Goal: Information Seeking & Learning: Learn about a topic

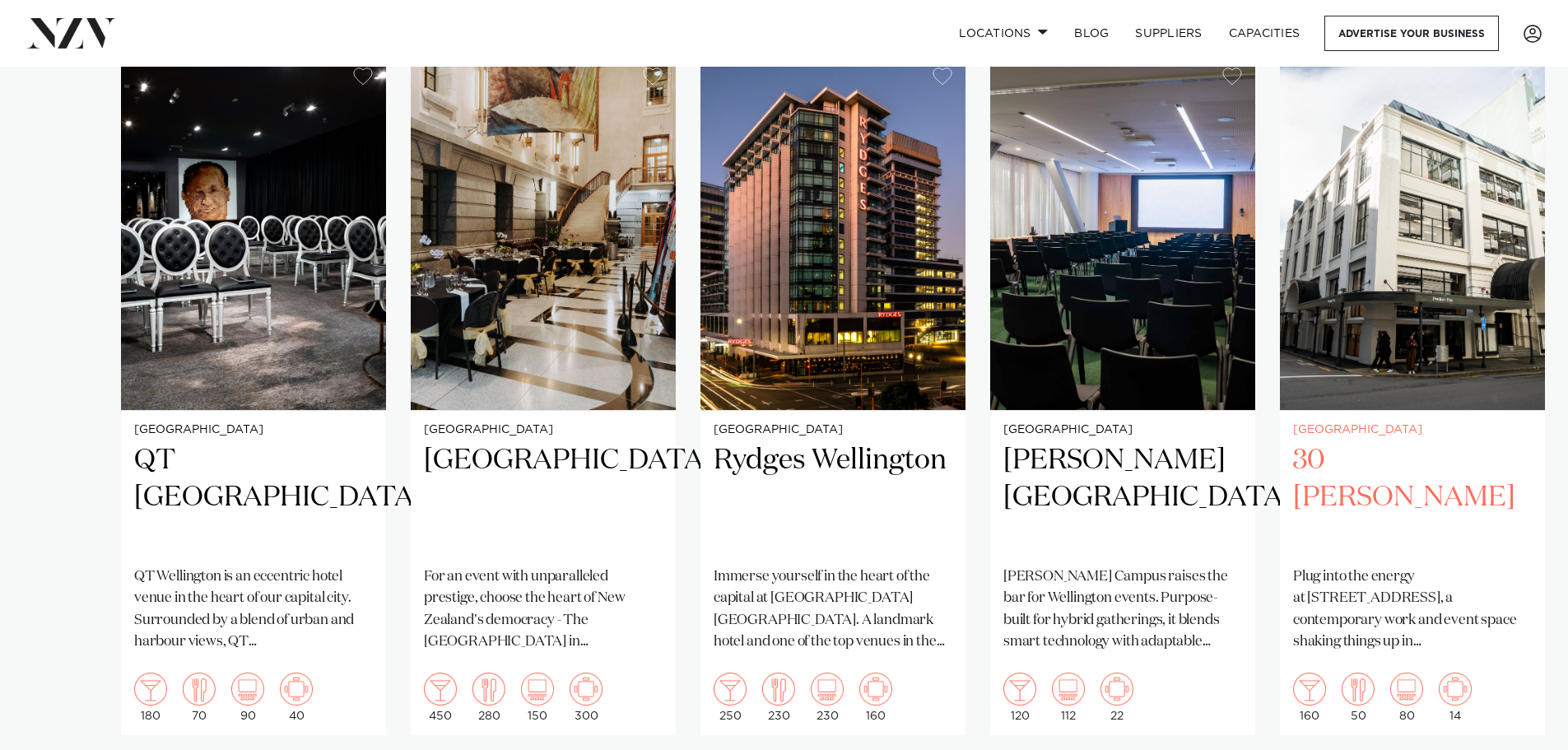
scroll to position [1235, 0]
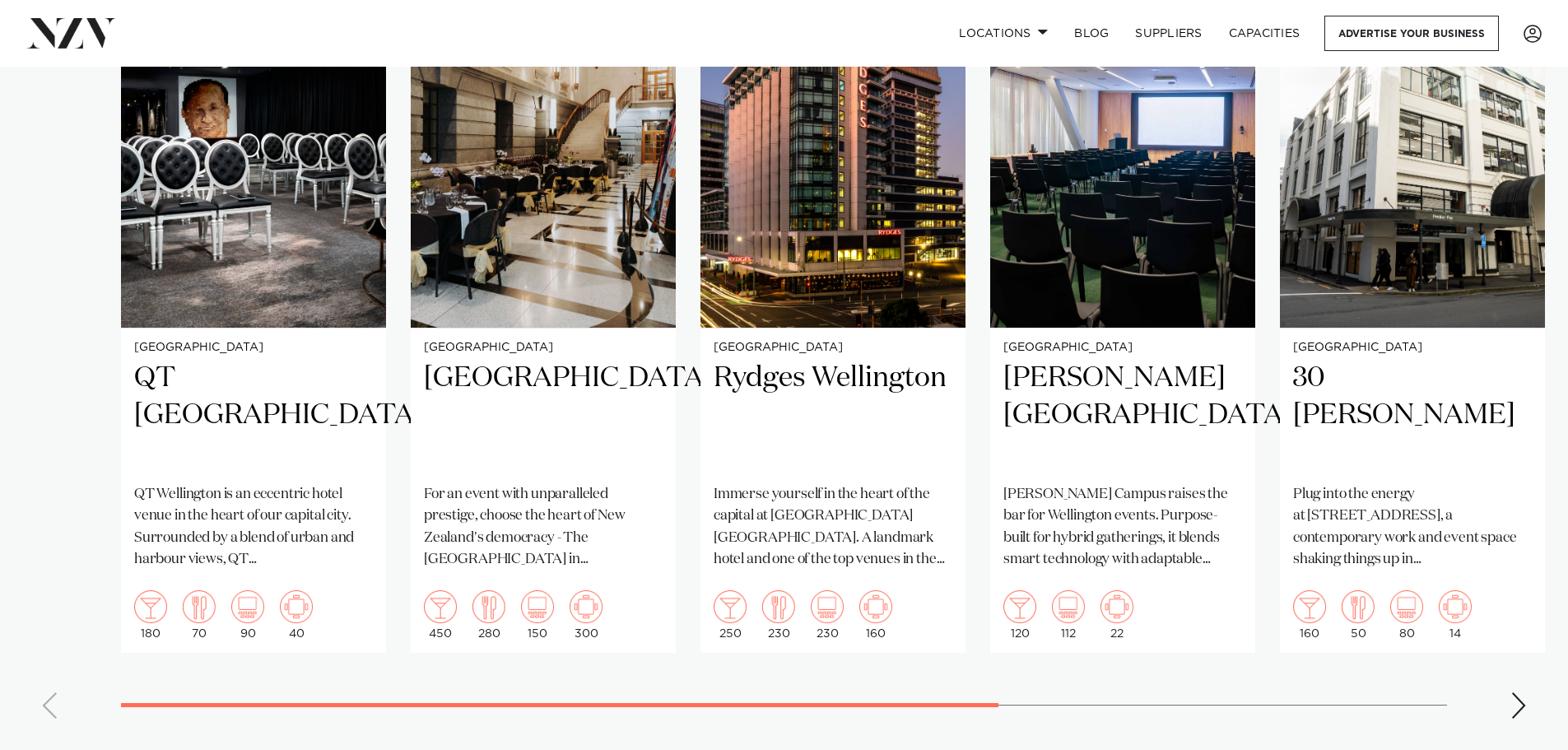
click at [1520, 692] on div "Next slide" at bounding box center [1518, 705] width 16 height 27
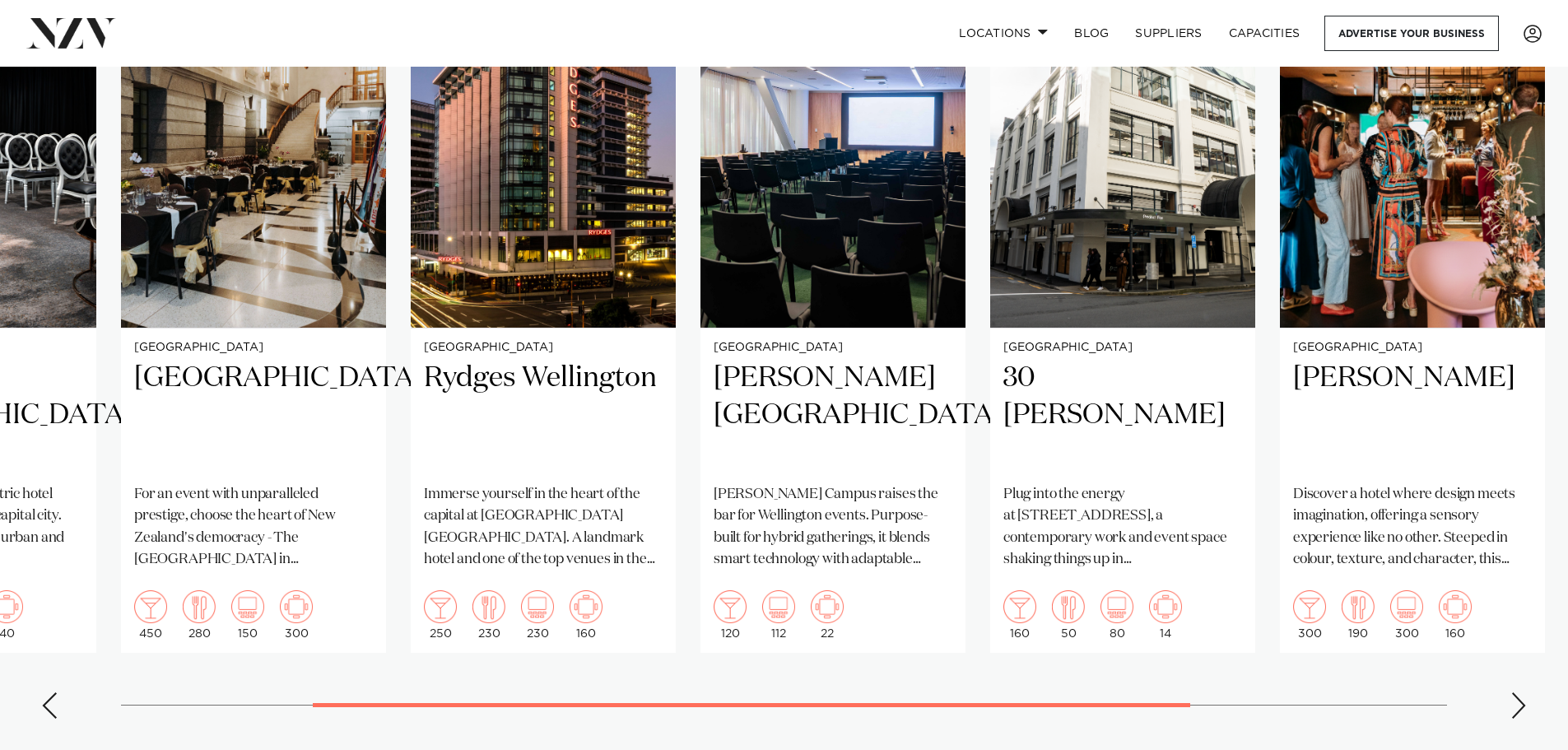
click at [1520, 692] on div "Next slide" at bounding box center [1518, 705] width 16 height 27
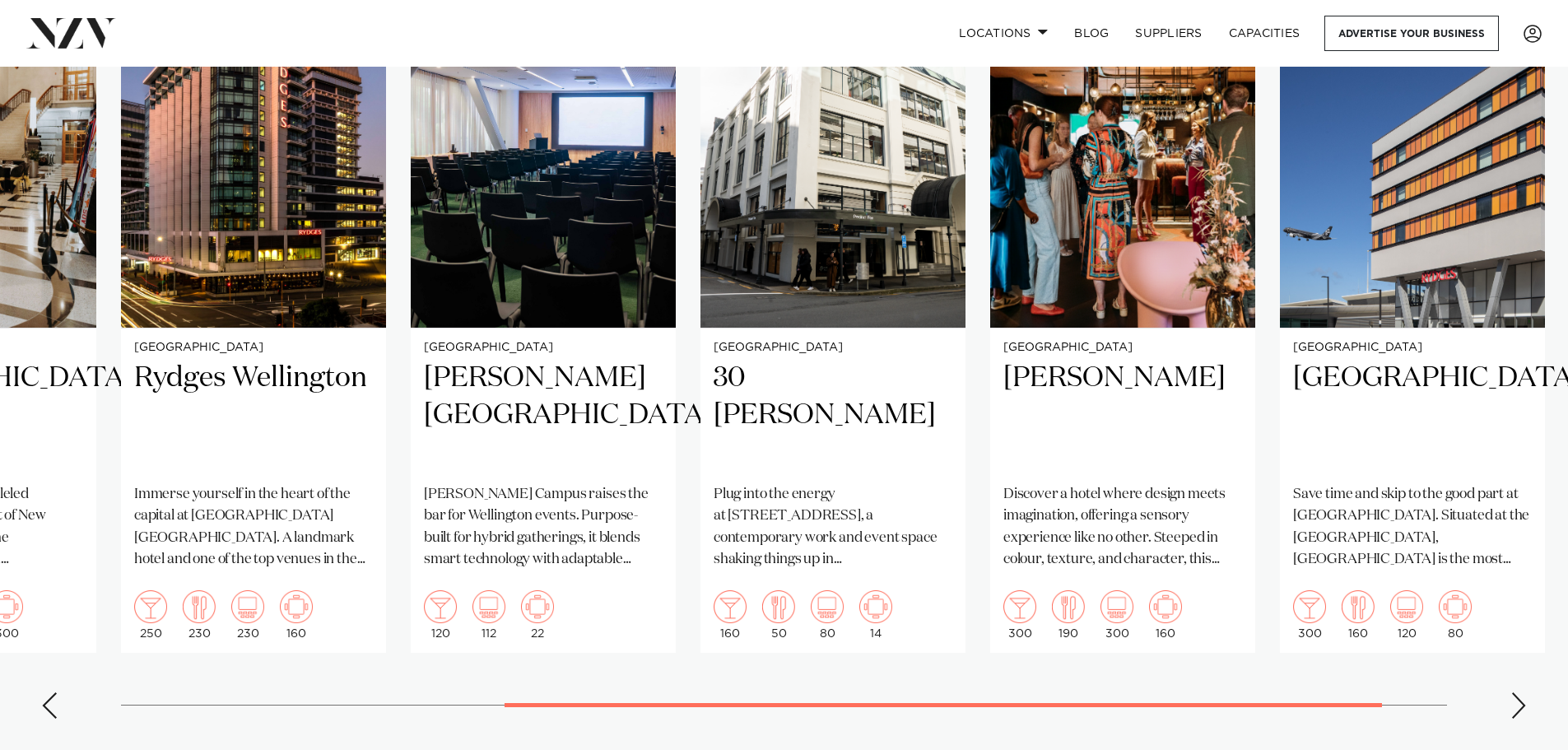
click at [1520, 692] on div "Next slide" at bounding box center [1518, 705] width 16 height 27
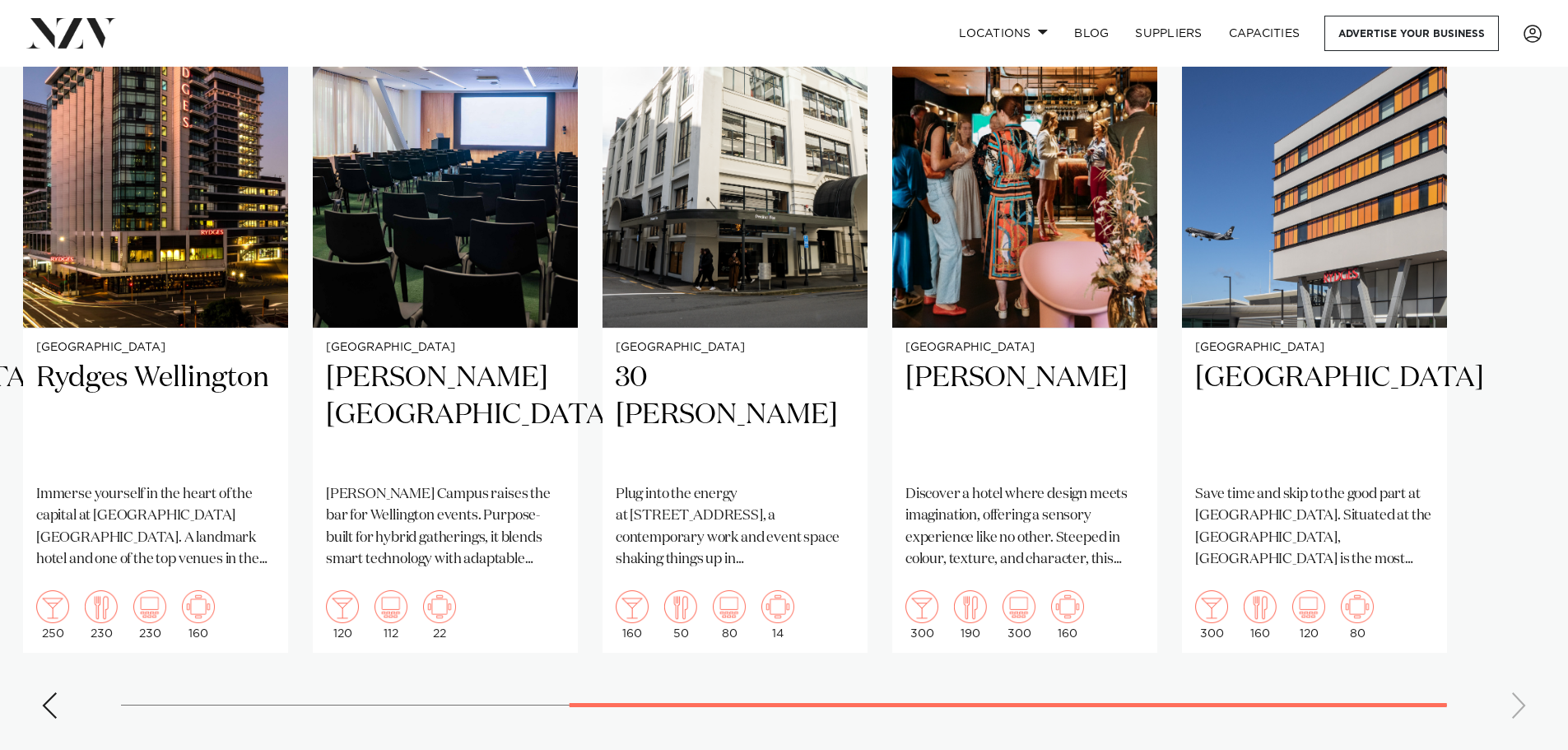
click at [1520, 686] on swiper-container "Wellington QT [GEOGRAPHIC_DATA] [GEOGRAPHIC_DATA] is an eccentric hotel venue i…" at bounding box center [784, 352] width 1568 height 760
click at [1263, 360] on h2 "[GEOGRAPHIC_DATA]" at bounding box center [1314, 415] width 239 height 111
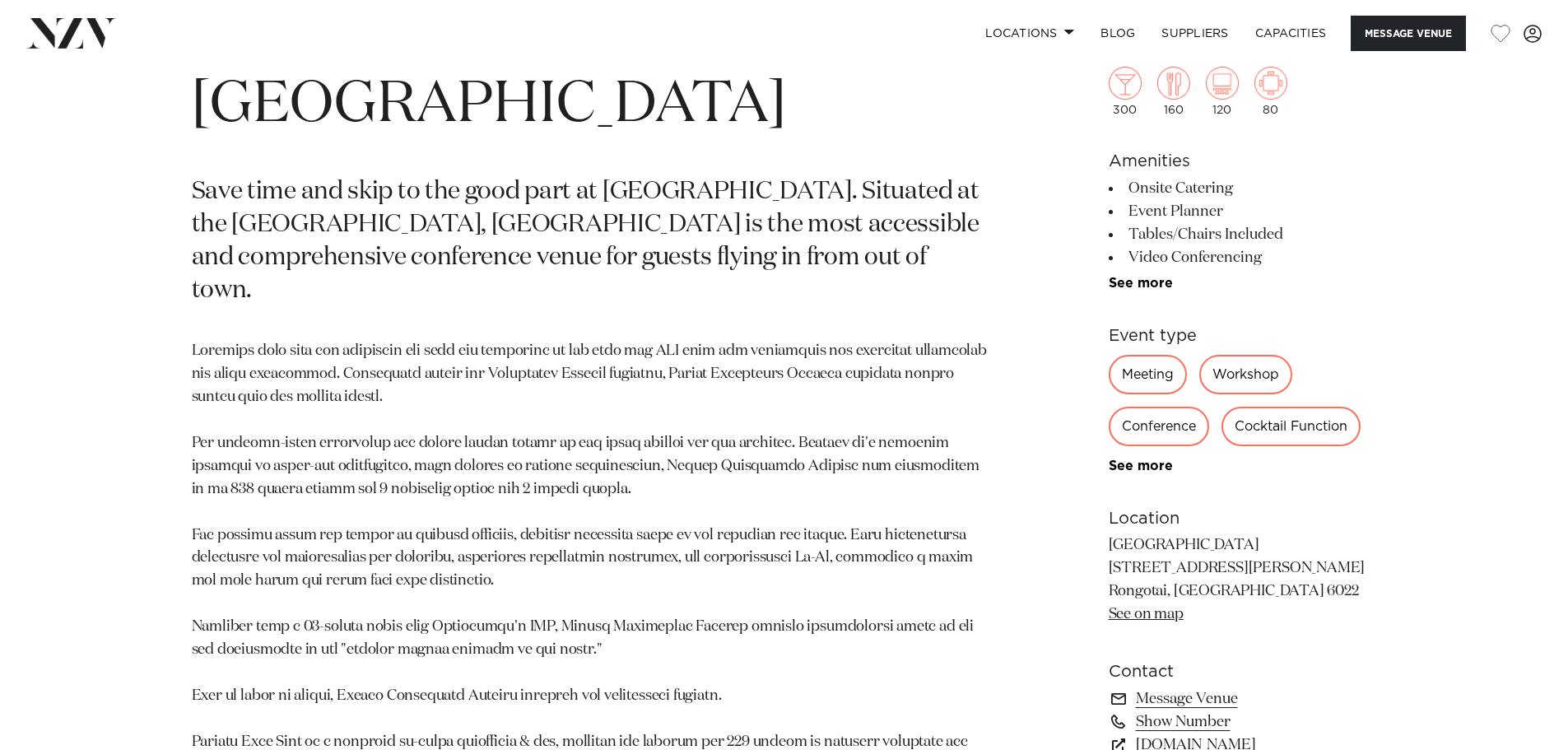
scroll to position [906, 0]
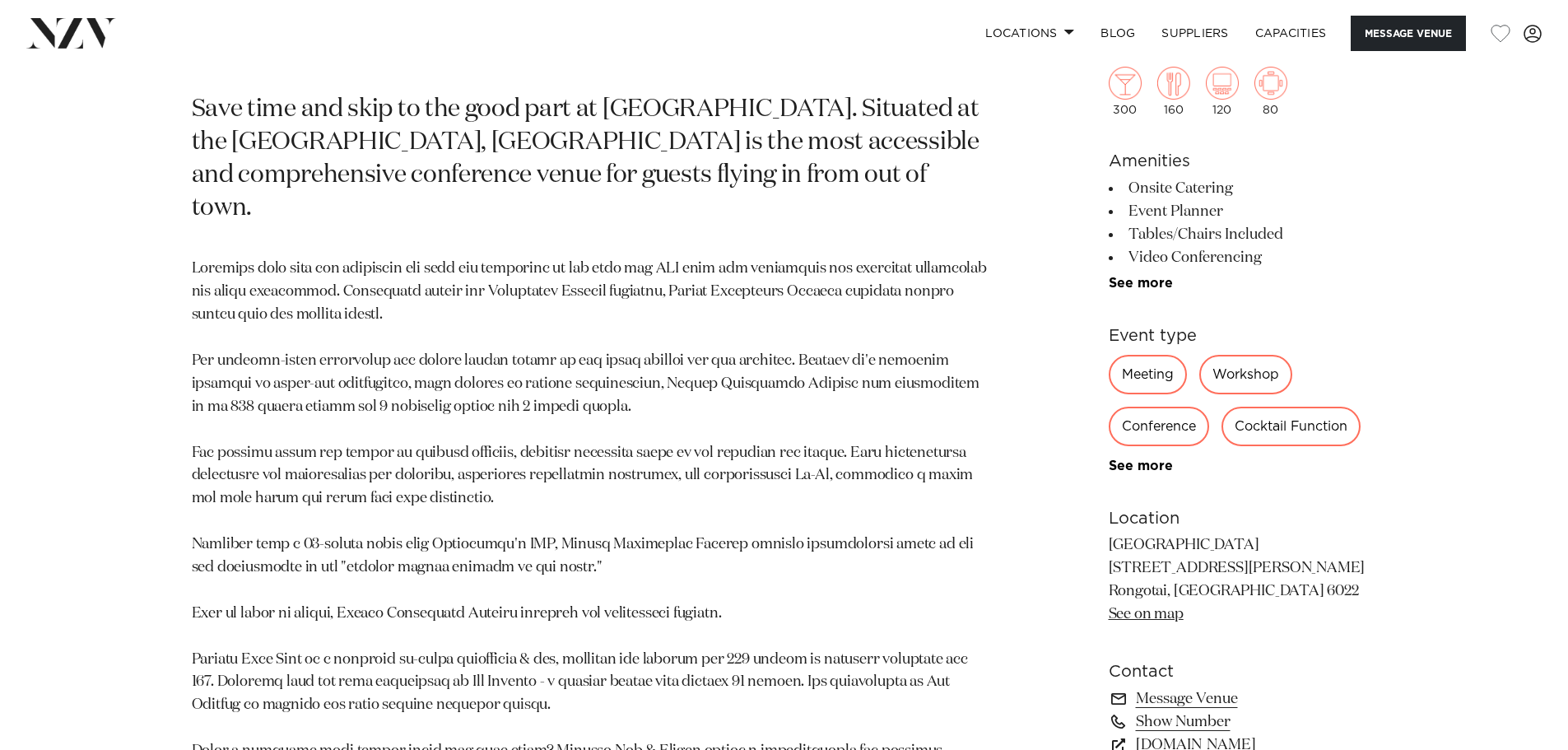
click at [1141, 364] on div "Meeting" at bounding box center [1148, 375] width 78 height 40
click at [1144, 378] on div "Meeting" at bounding box center [1148, 375] width 78 height 40
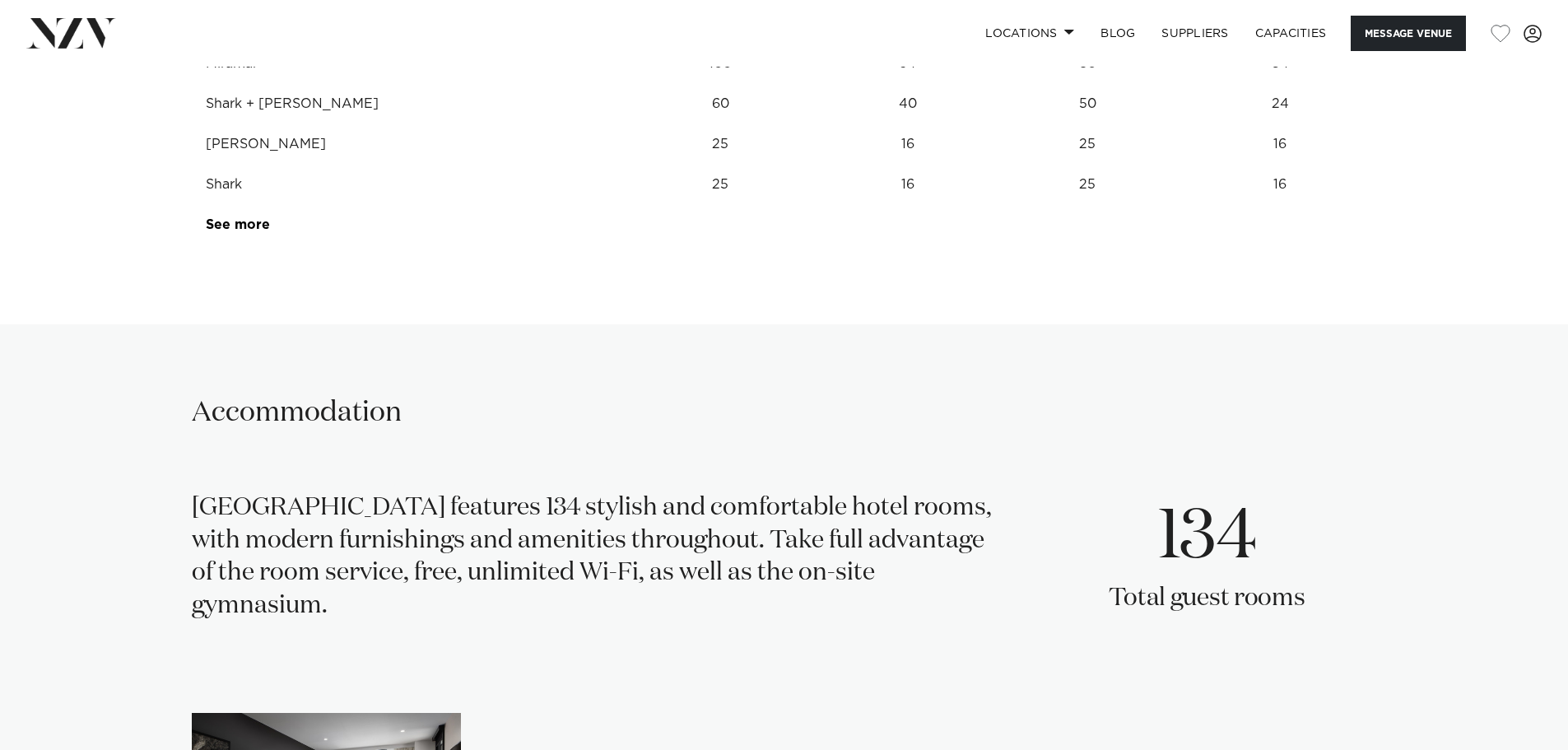
scroll to position [2882, 0]
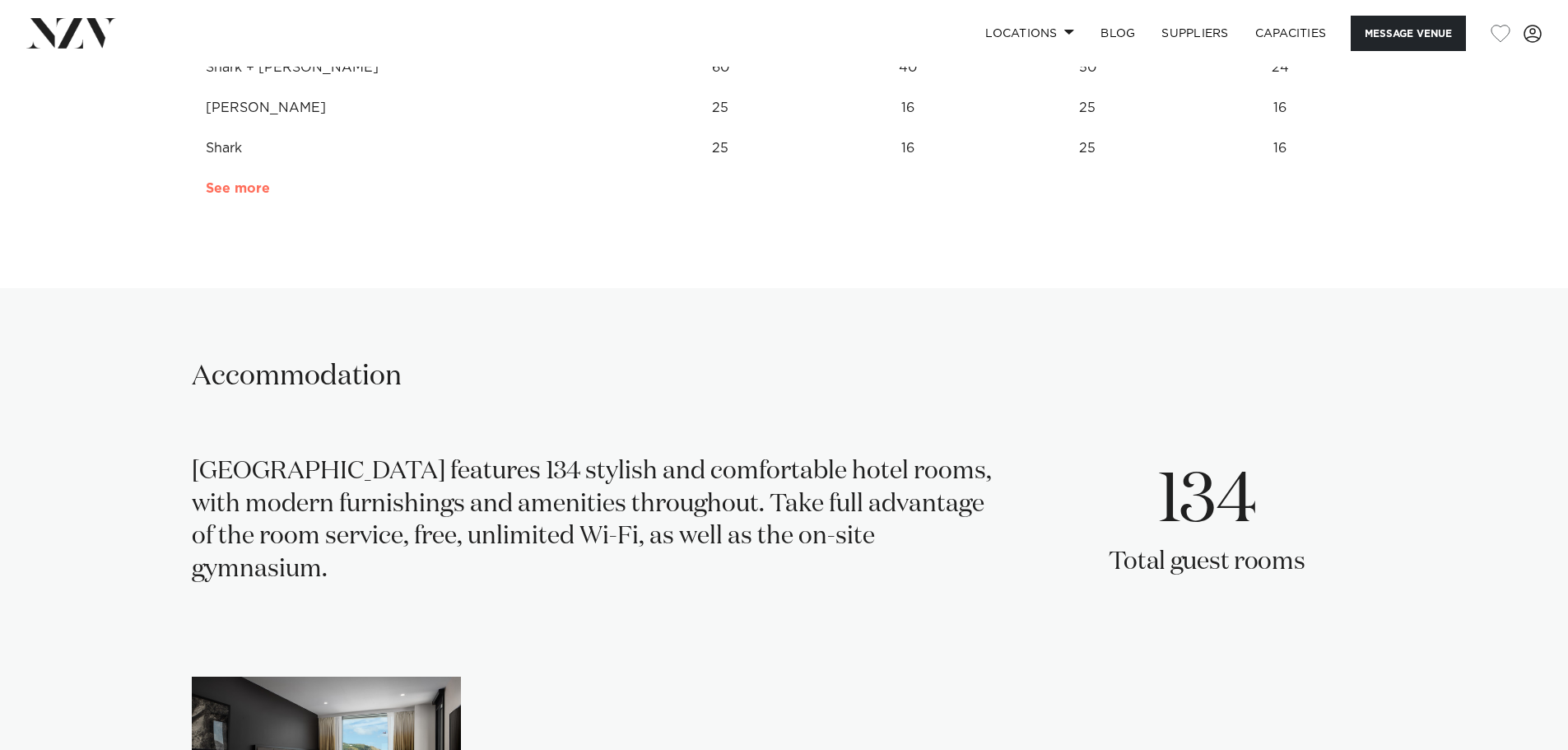
click at [256, 182] on link "See more" at bounding box center [270, 188] width 128 height 13
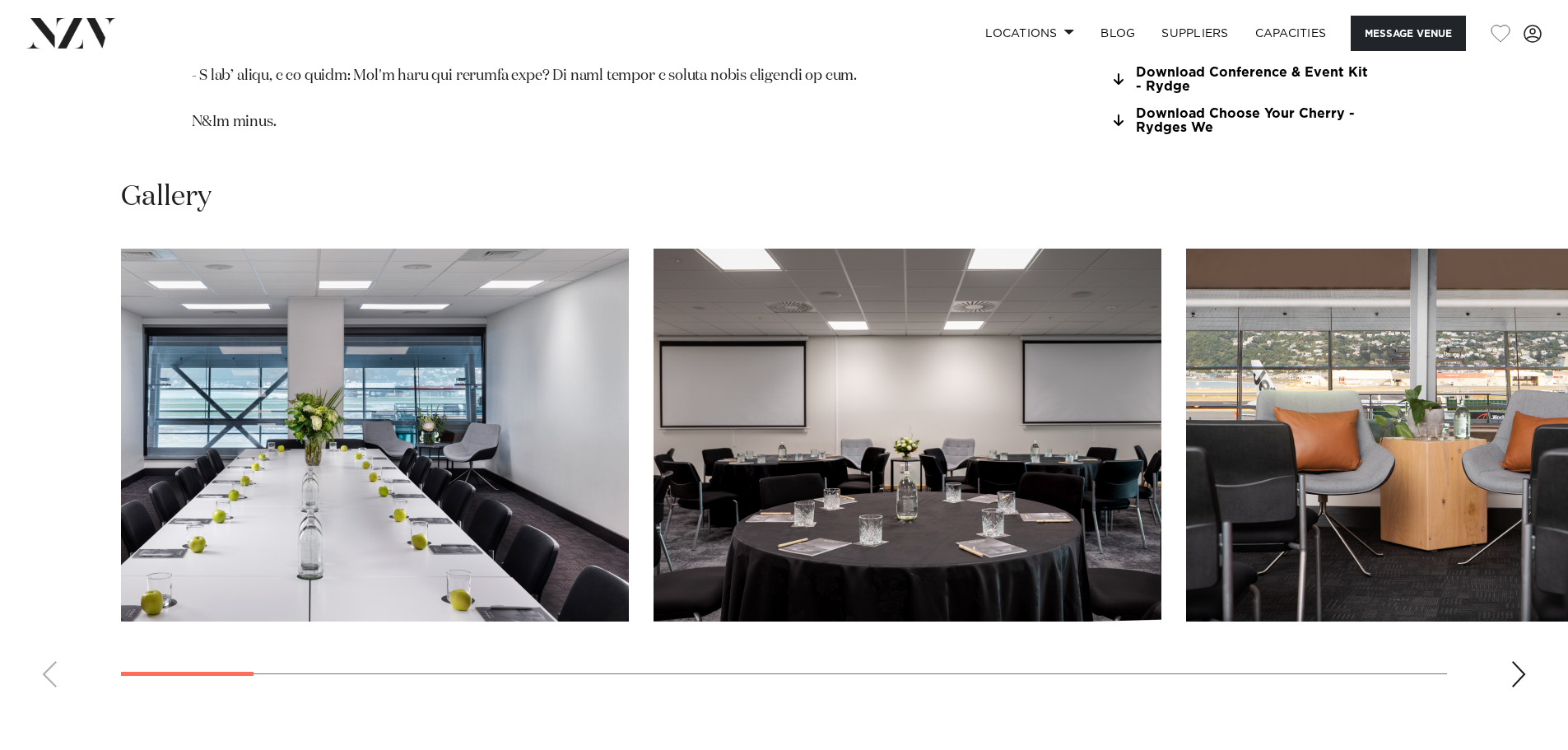
scroll to position [1976, 0]
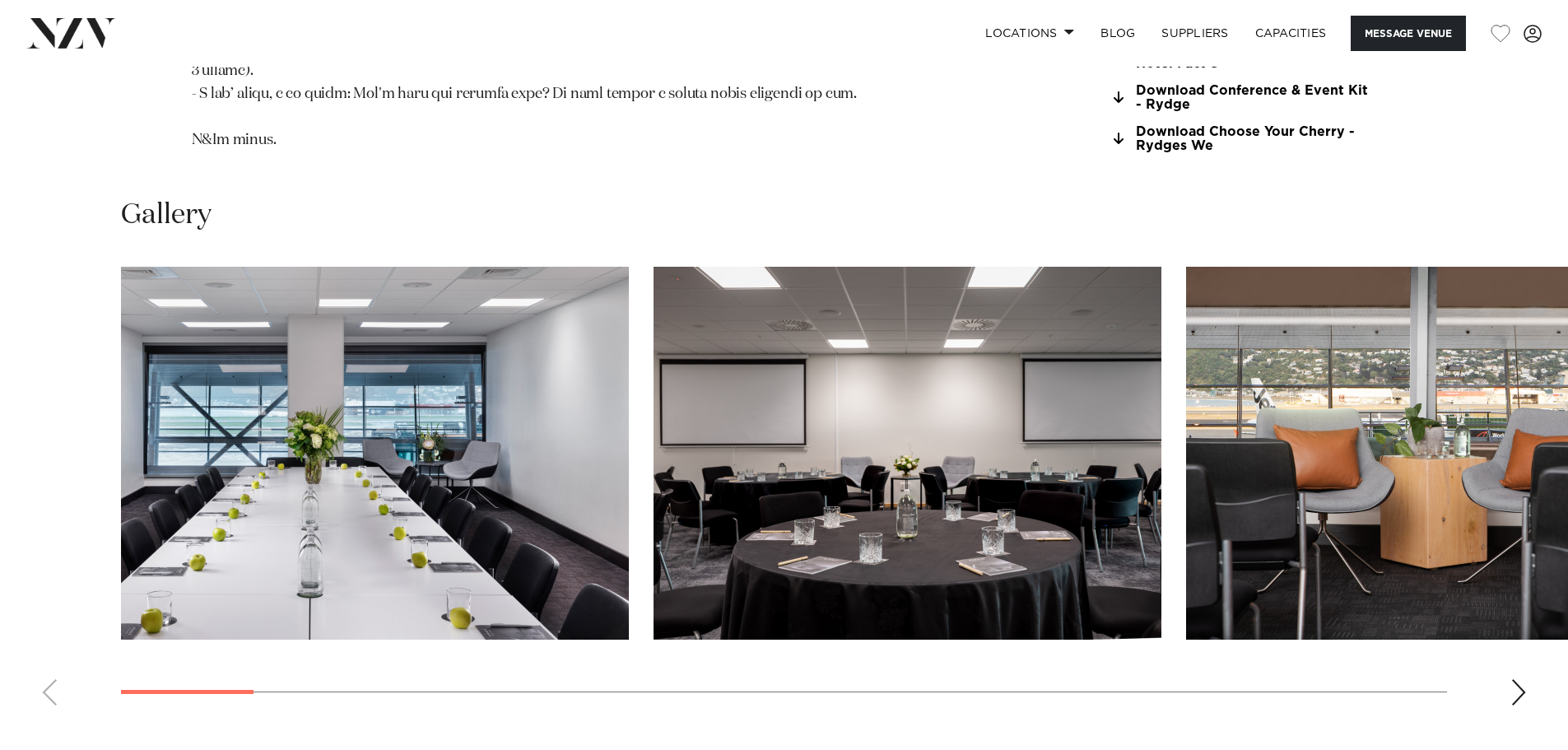
click at [1516, 680] on div "Next slide" at bounding box center [1518, 693] width 16 height 27
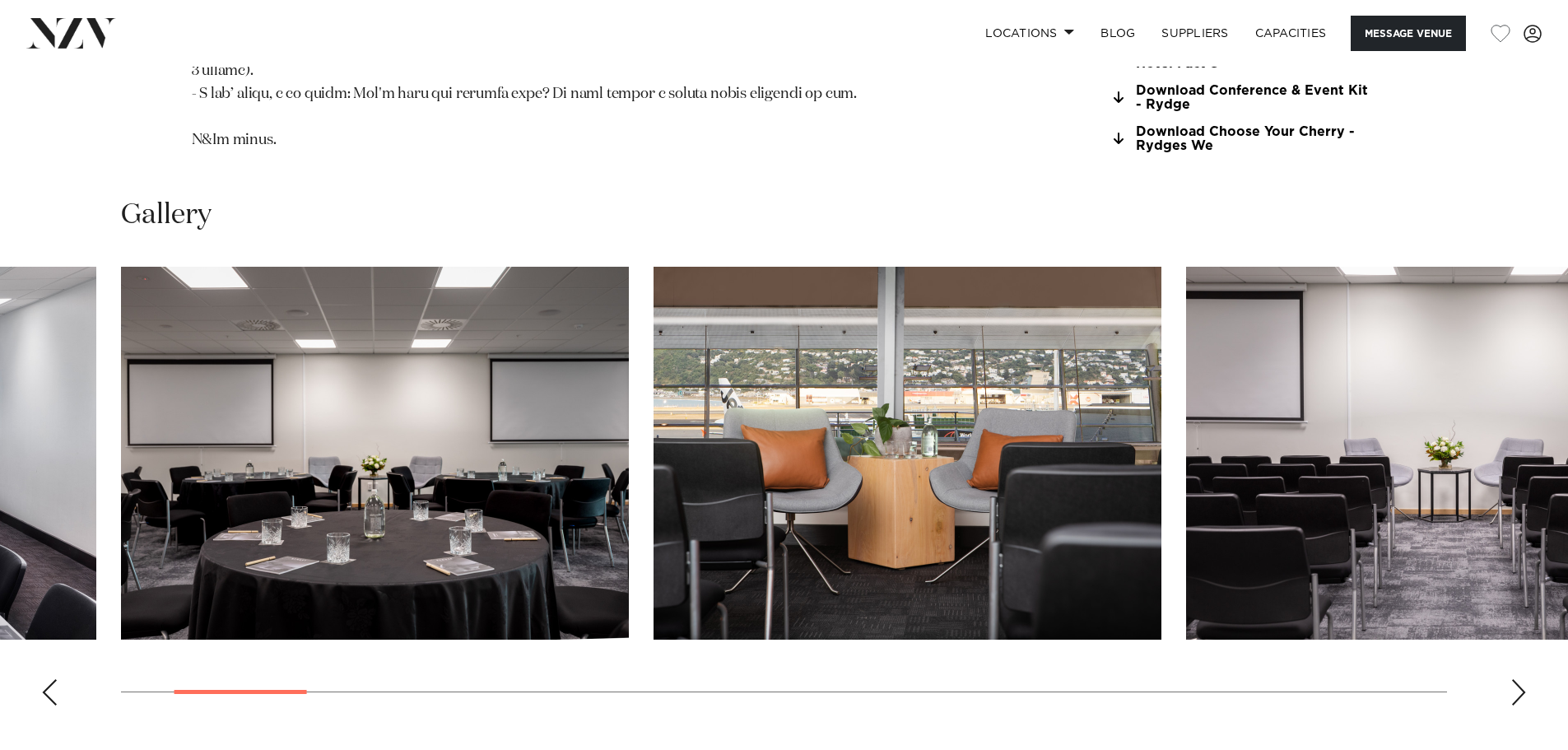
click at [1516, 680] on div "Next slide" at bounding box center [1518, 693] width 16 height 27
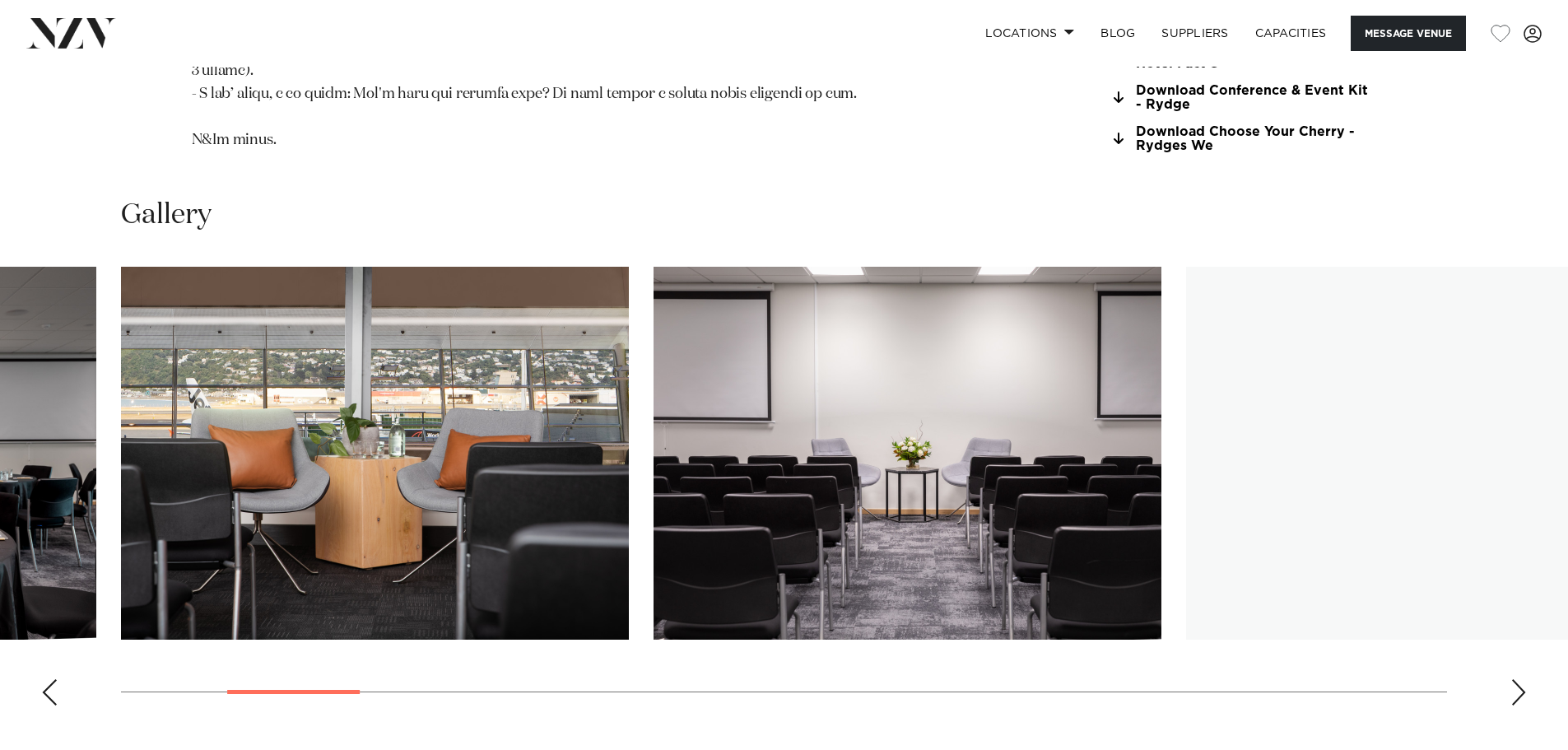
click at [1516, 680] on div "Next slide" at bounding box center [1518, 693] width 16 height 27
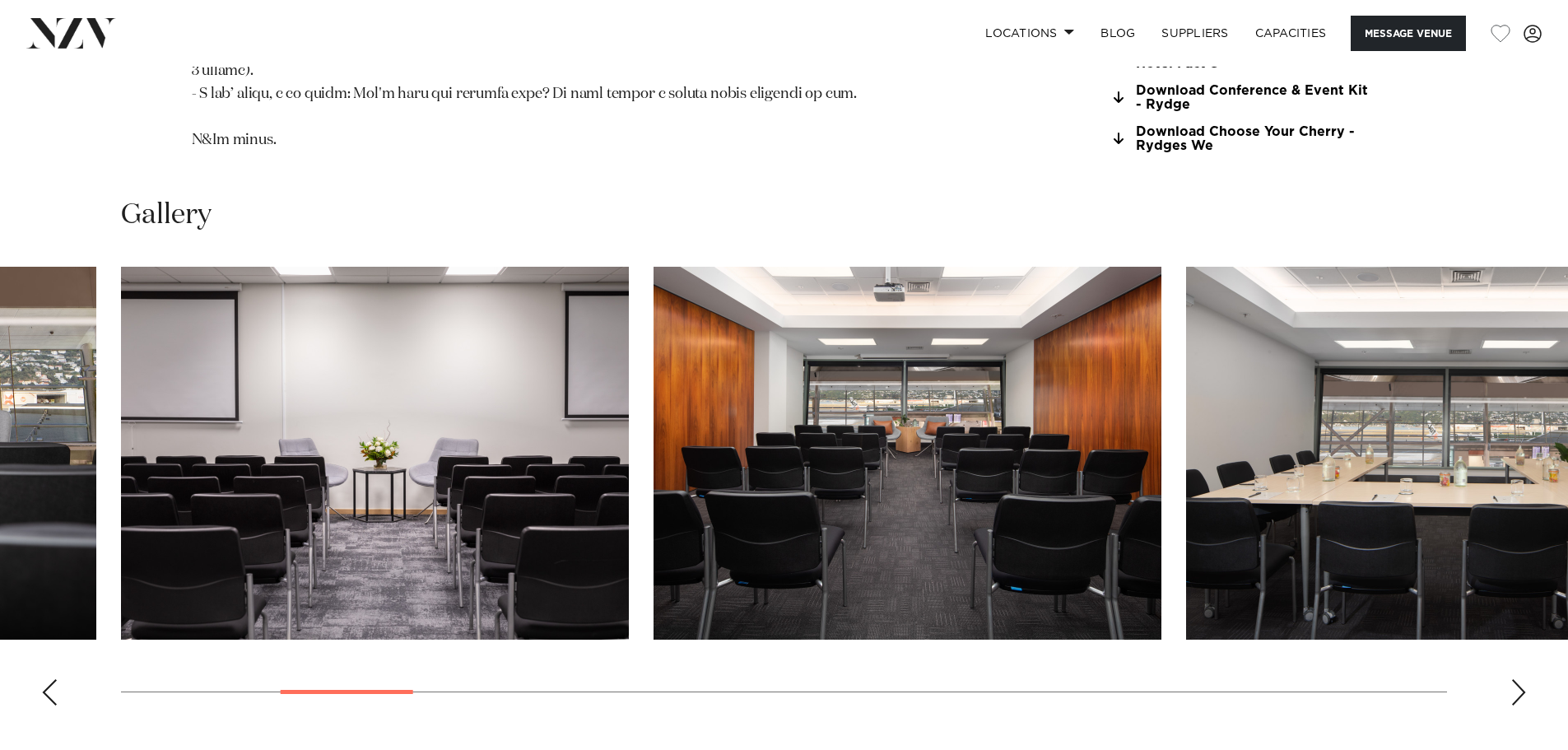
click at [1516, 680] on div "Next slide" at bounding box center [1518, 693] width 16 height 27
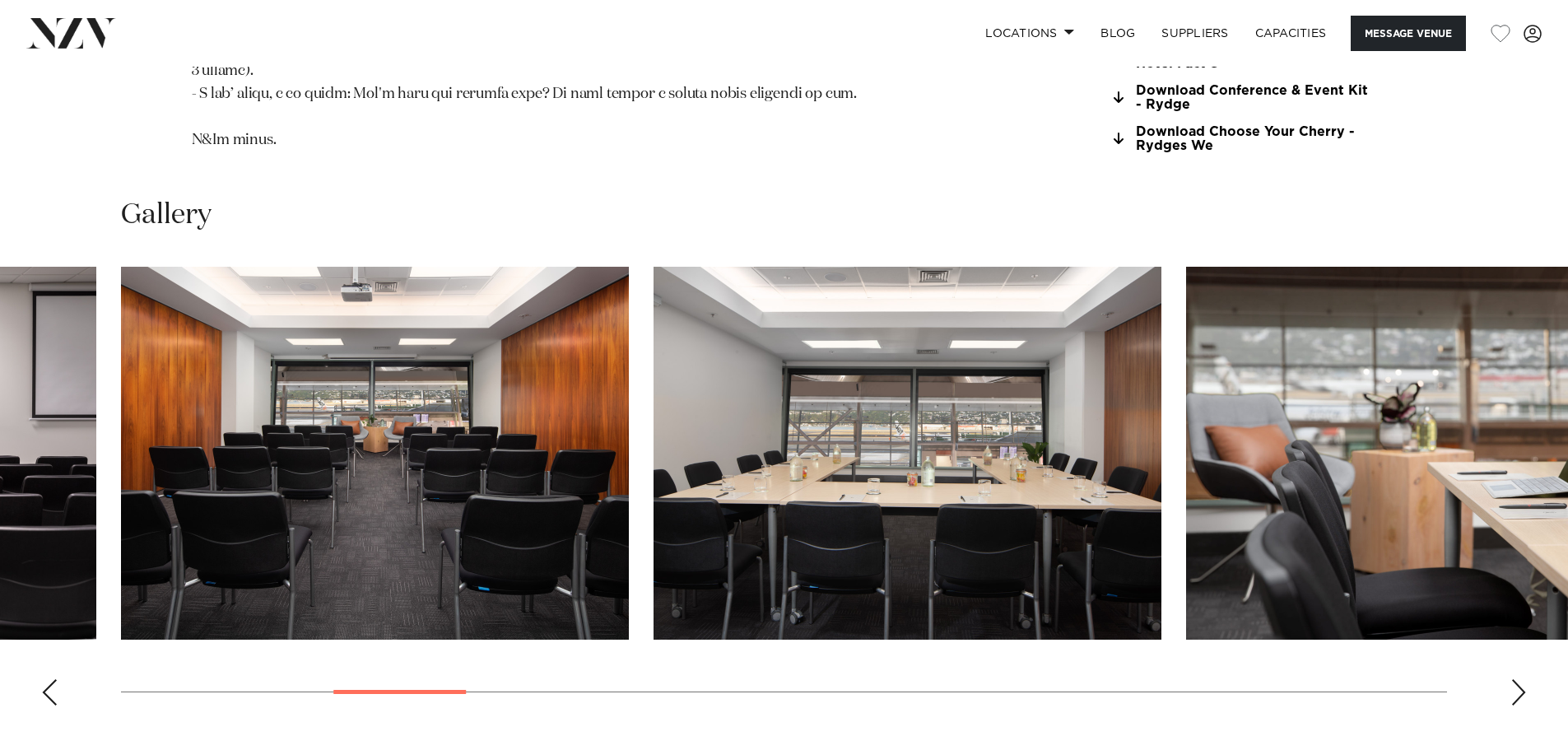
click at [1516, 680] on div "Next slide" at bounding box center [1518, 693] width 16 height 27
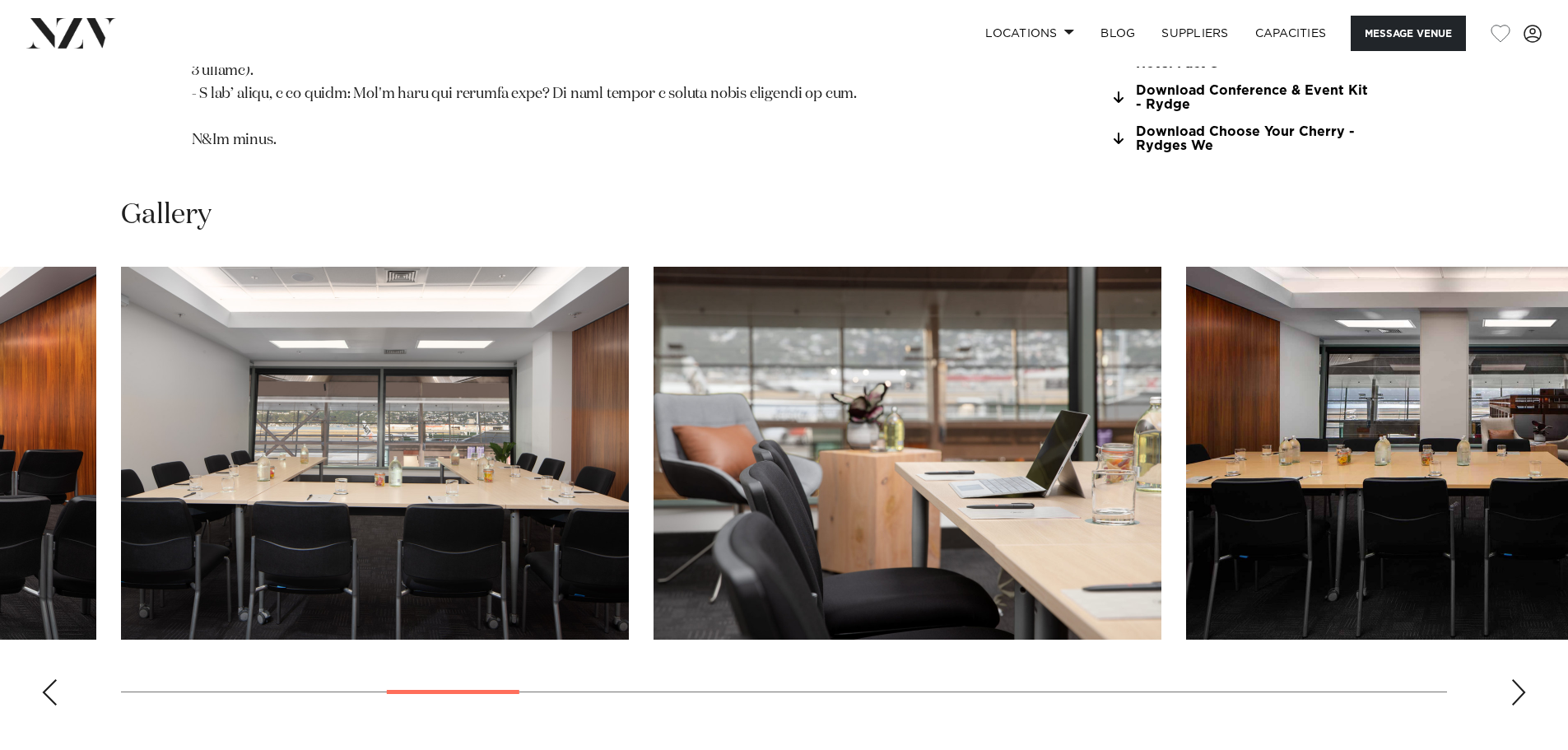
click at [1516, 680] on div "Next slide" at bounding box center [1518, 693] width 16 height 27
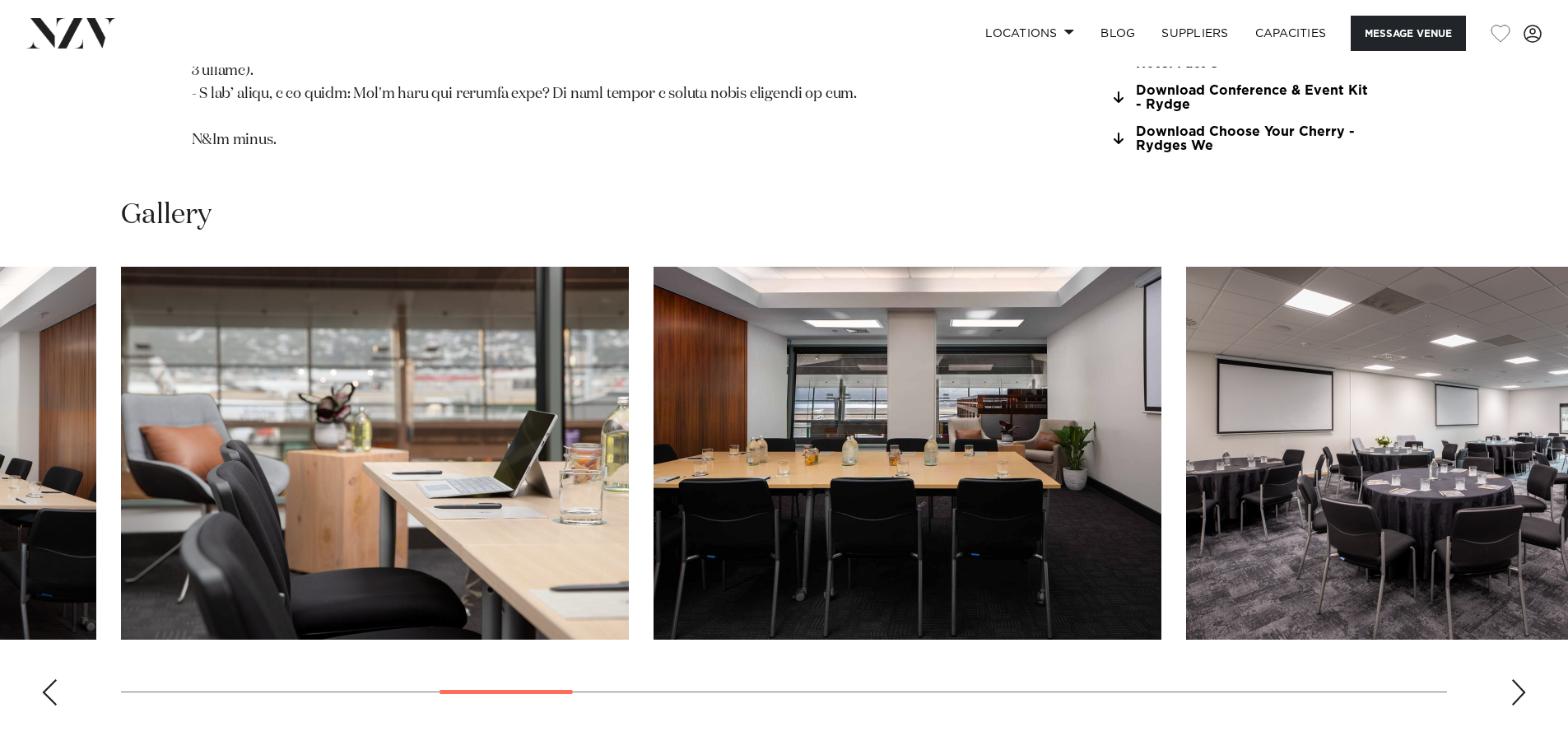
click at [1516, 680] on div "Next slide" at bounding box center [1518, 693] width 16 height 27
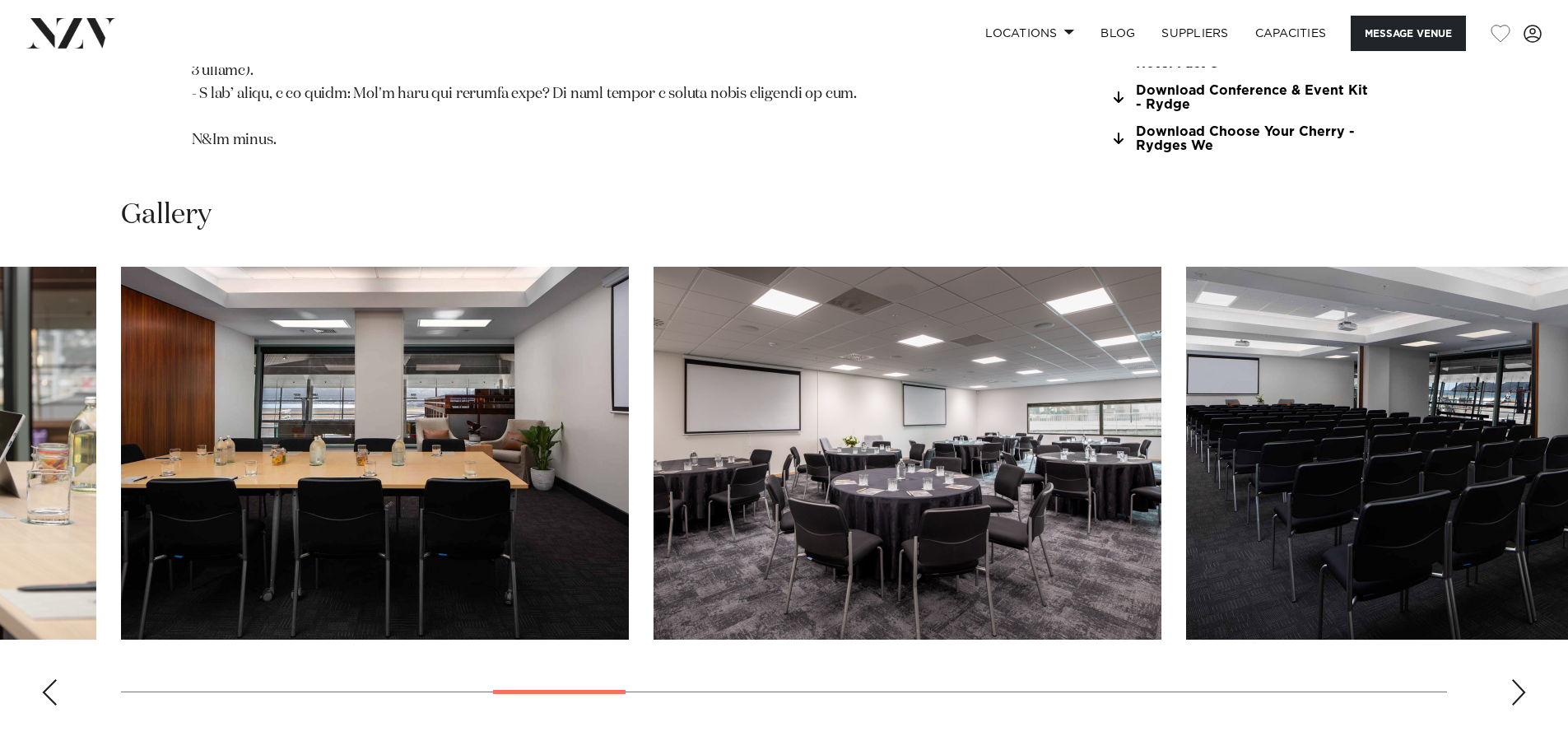
click at [1516, 680] on div "Next slide" at bounding box center [1518, 693] width 16 height 27
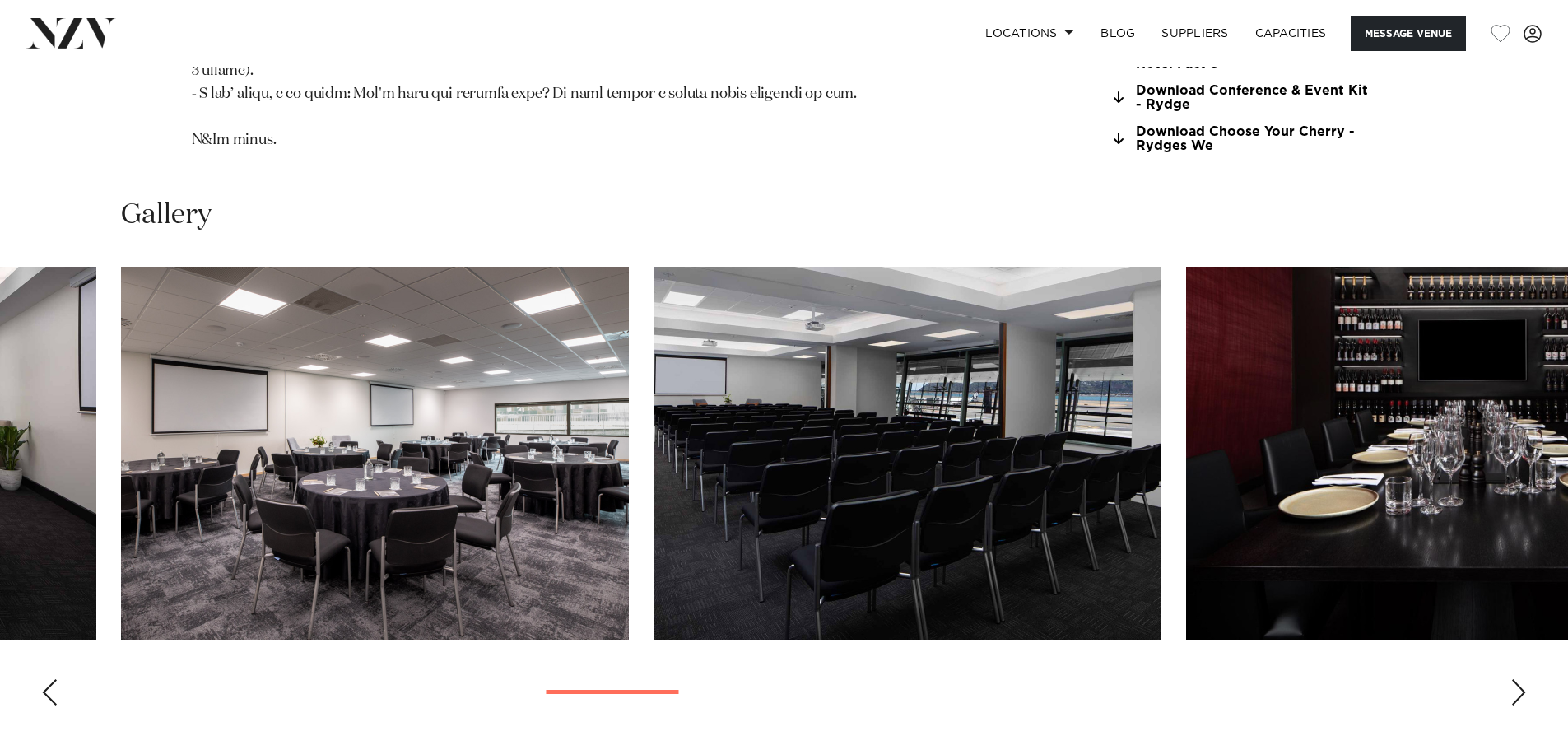
click at [1516, 680] on div "Next slide" at bounding box center [1518, 693] width 16 height 27
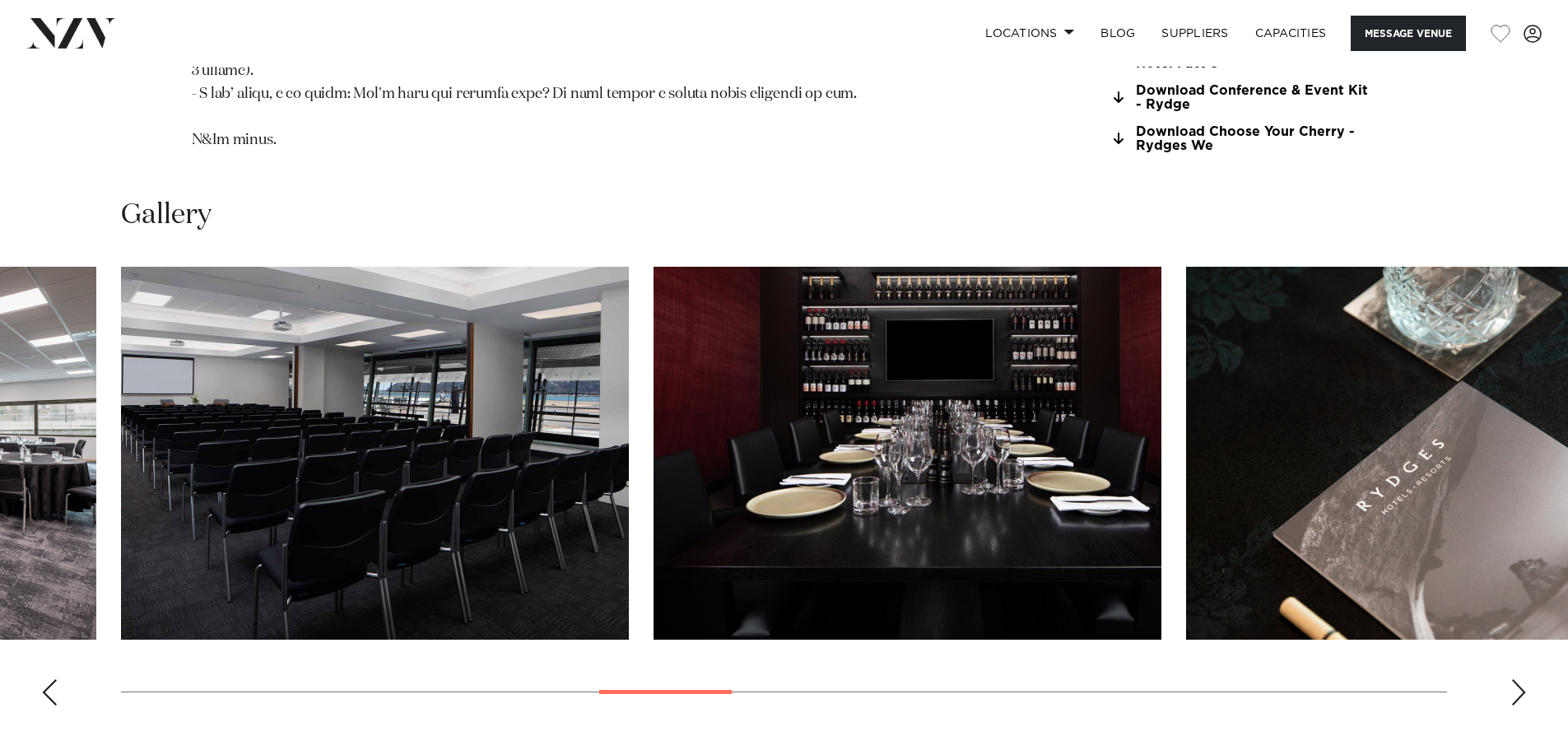
click at [1516, 680] on div "Next slide" at bounding box center [1518, 693] width 16 height 27
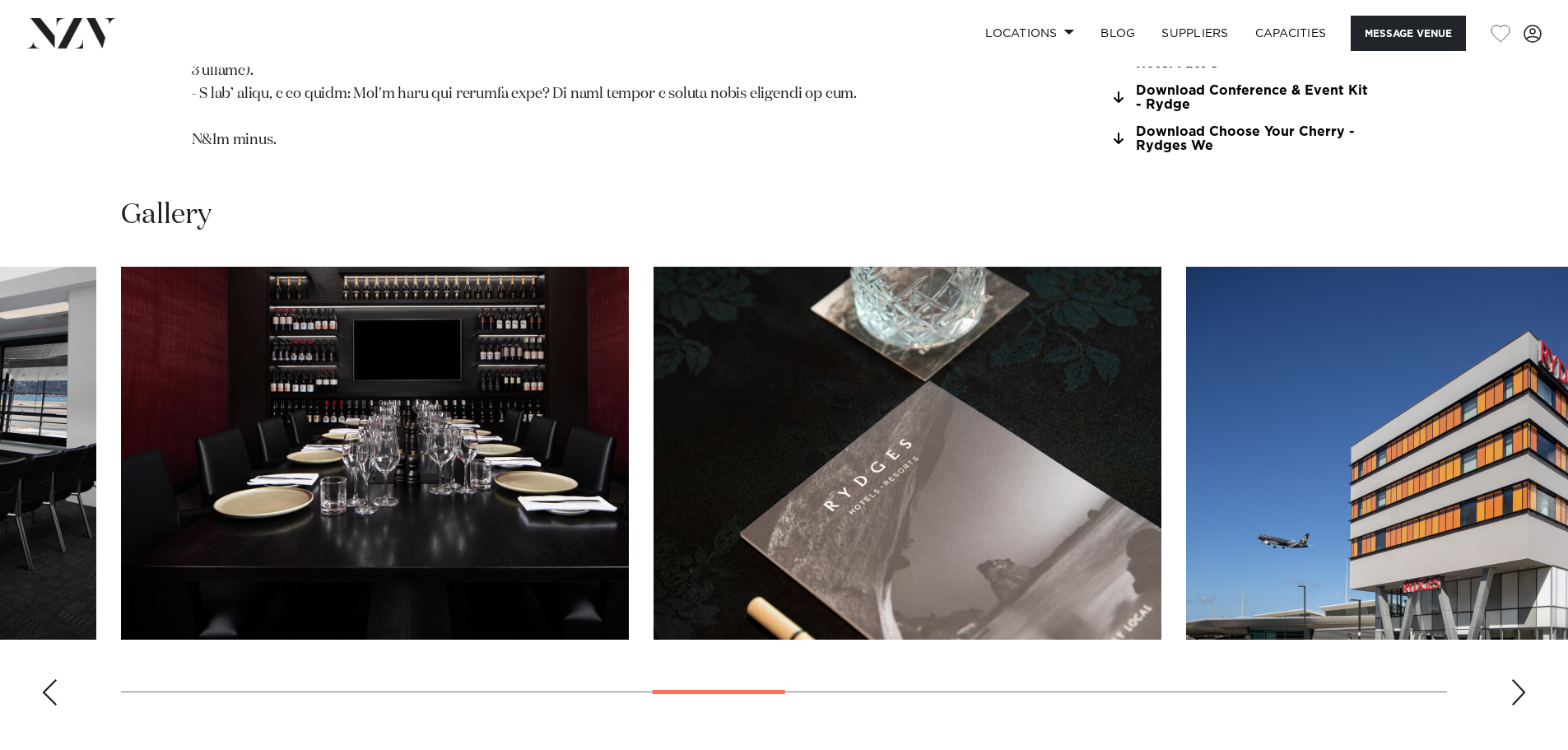
click at [1516, 680] on div "Next slide" at bounding box center [1518, 693] width 16 height 27
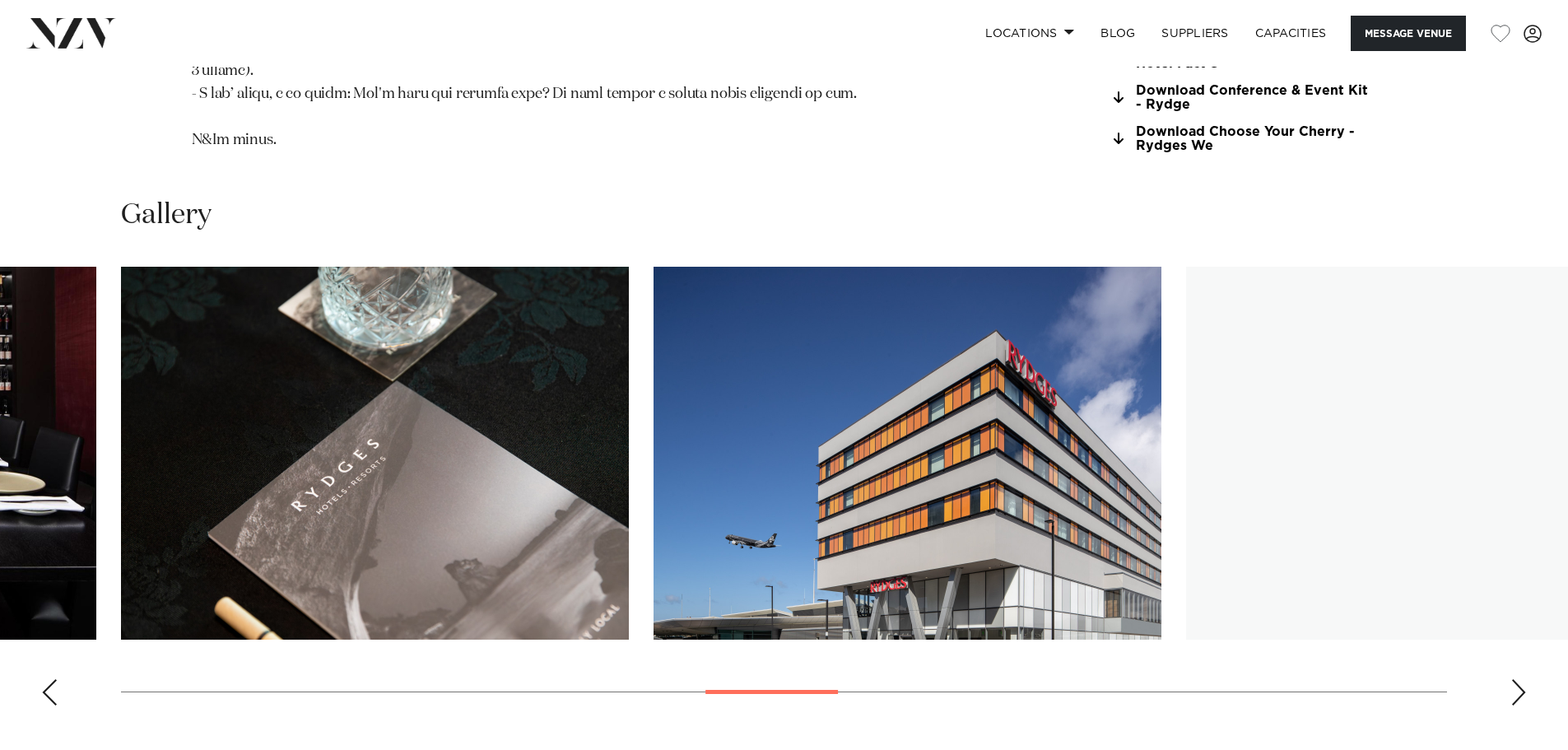
click at [1516, 680] on div "Next slide" at bounding box center [1518, 693] width 16 height 27
